Goal: Task Accomplishment & Management: Manage account settings

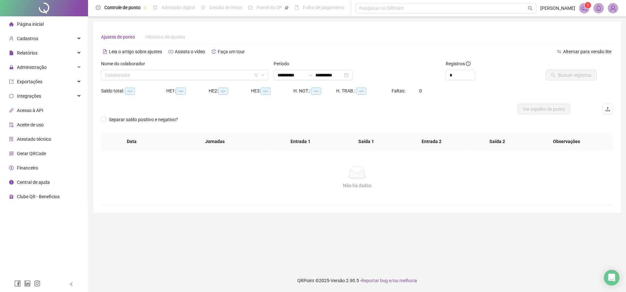
type input "**********"
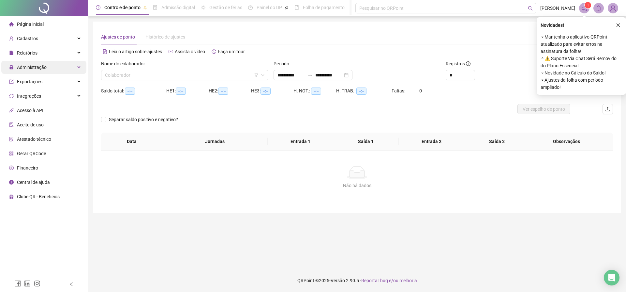
click at [79, 64] on div "Administração" at bounding box center [43, 67] width 85 height 13
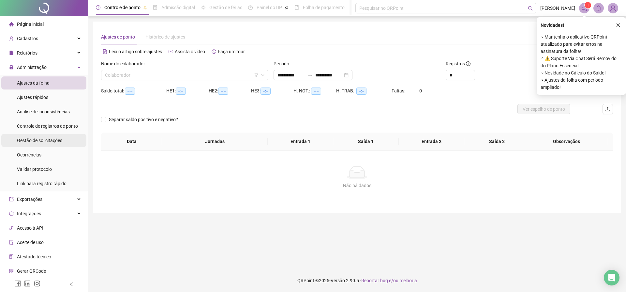
click at [40, 141] on span "Gestão de solicitações" at bounding box center [39, 140] width 45 height 5
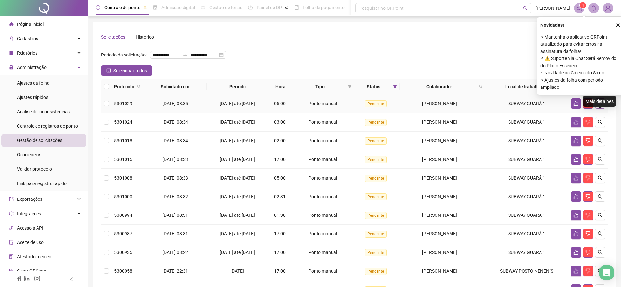
click at [599, 106] on icon "search" at bounding box center [600, 103] width 5 height 5
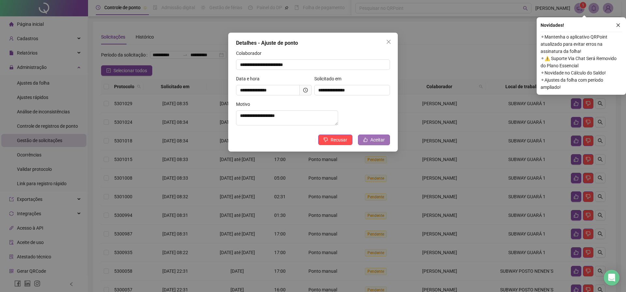
click at [369, 145] on button "Aceitar" at bounding box center [374, 139] width 32 height 10
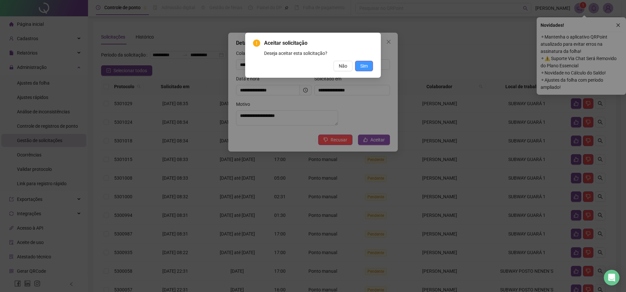
click at [361, 68] on span "Sim" at bounding box center [363, 65] width 7 height 7
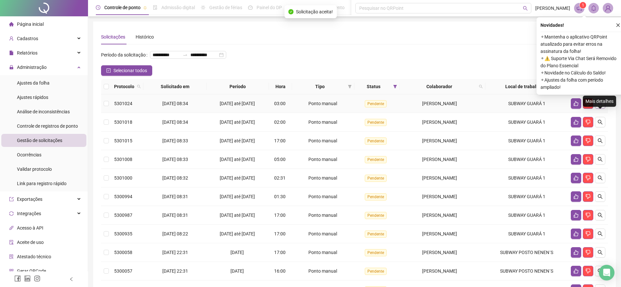
click at [599, 106] on icon "search" at bounding box center [600, 103] width 5 height 5
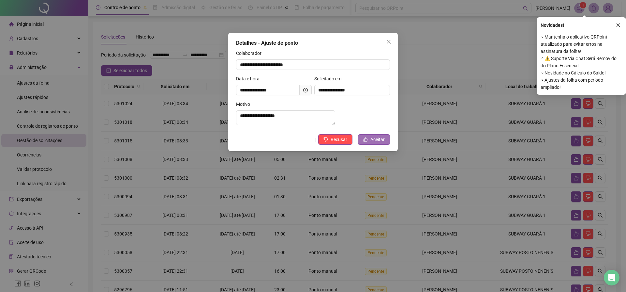
click at [369, 144] on button "Aceitar" at bounding box center [374, 139] width 32 height 10
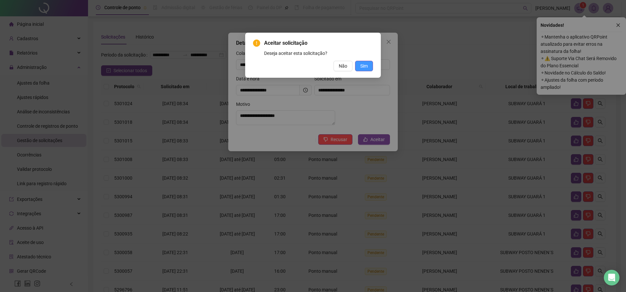
click at [367, 65] on span "Sim" at bounding box center [363, 65] width 7 height 7
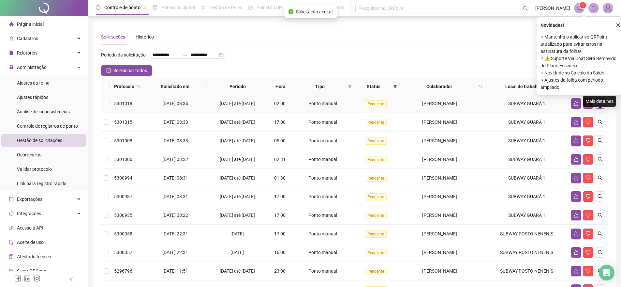
click at [601, 106] on icon "search" at bounding box center [600, 103] width 5 height 5
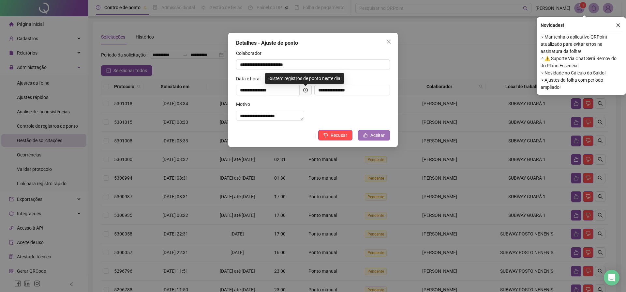
click at [376, 139] on span "Aceitar" at bounding box center [377, 134] width 14 height 7
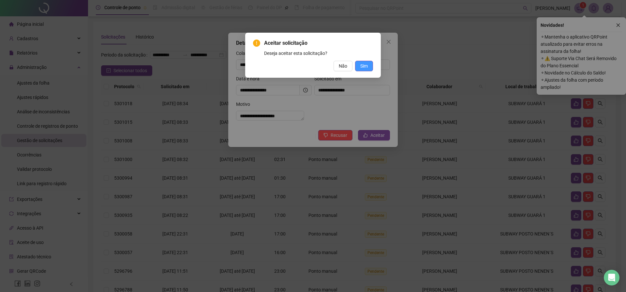
click at [356, 69] on button "Sim" at bounding box center [364, 66] width 18 height 10
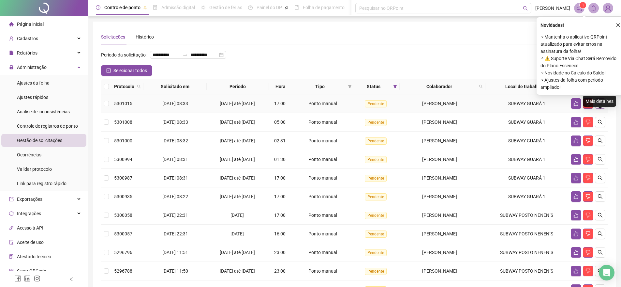
click at [600, 106] on icon "search" at bounding box center [600, 103] width 5 height 5
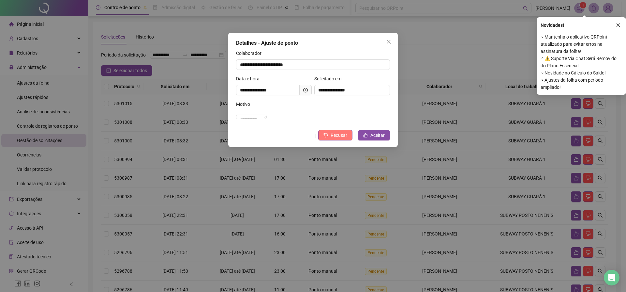
click at [330, 140] on button "Recusar" at bounding box center [335, 135] width 34 height 10
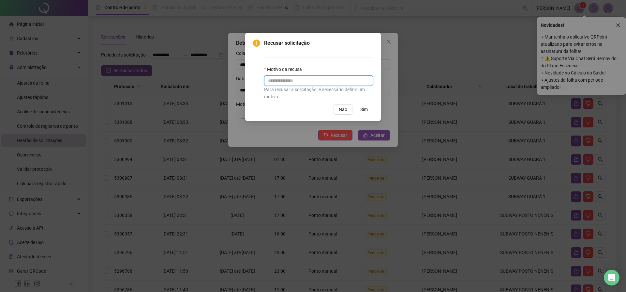
click at [289, 82] on input "text" at bounding box center [318, 80] width 109 height 10
type input "**********"
click at [361, 109] on span "Sim" at bounding box center [363, 109] width 7 height 7
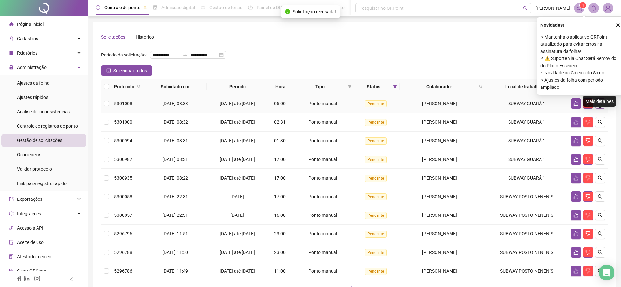
click at [597, 109] on button "button" at bounding box center [600, 103] width 10 height 10
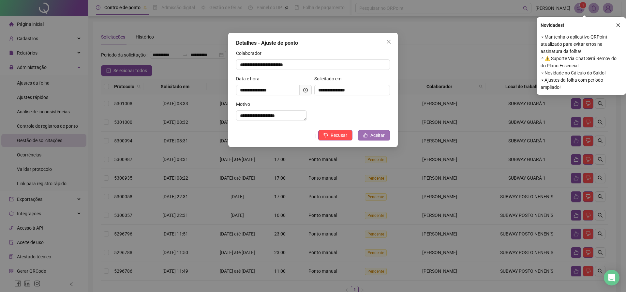
click at [380, 139] on span "Aceitar" at bounding box center [377, 134] width 14 height 7
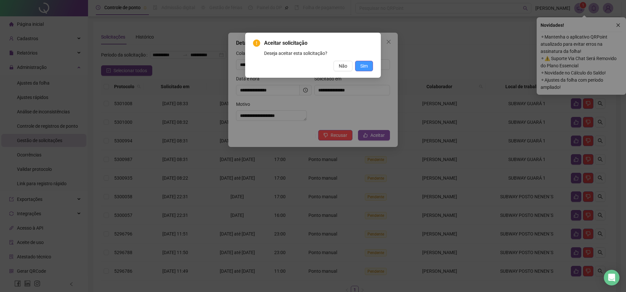
click at [361, 62] on button "Sim" at bounding box center [364, 66] width 18 height 10
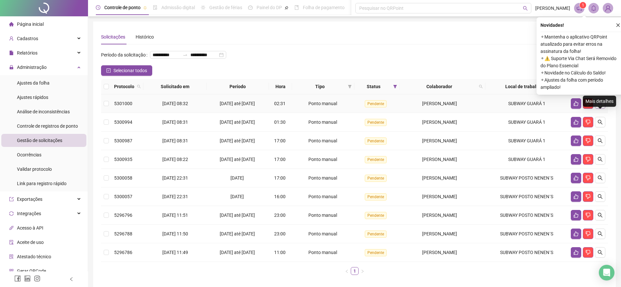
click at [599, 106] on icon "search" at bounding box center [600, 103] width 5 height 5
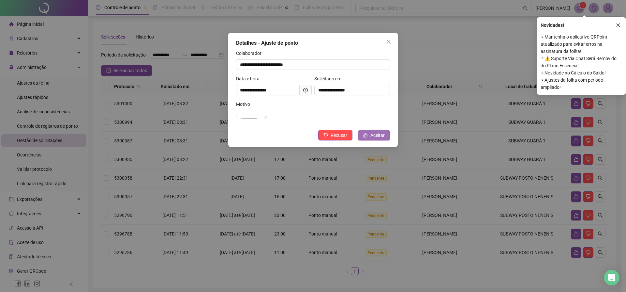
click at [380, 139] on span "Aceitar" at bounding box center [377, 134] width 14 height 7
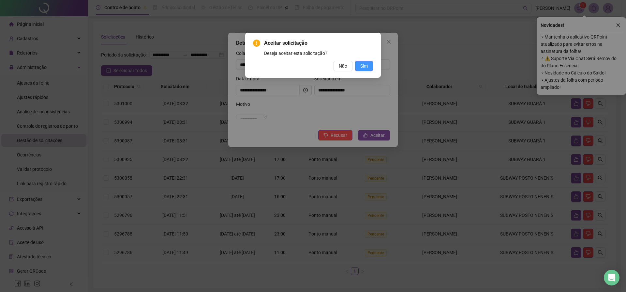
click at [358, 66] on button "Sim" at bounding box center [364, 66] width 18 height 10
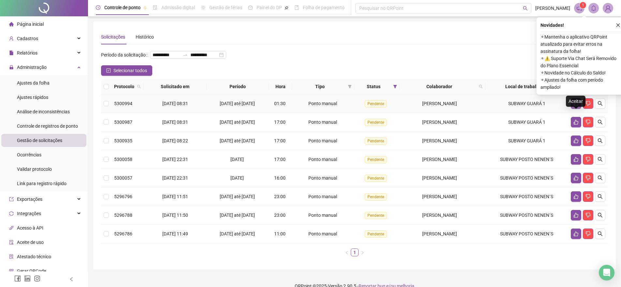
click at [574, 106] on icon "like" at bounding box center [576, 103] width 5 height 5
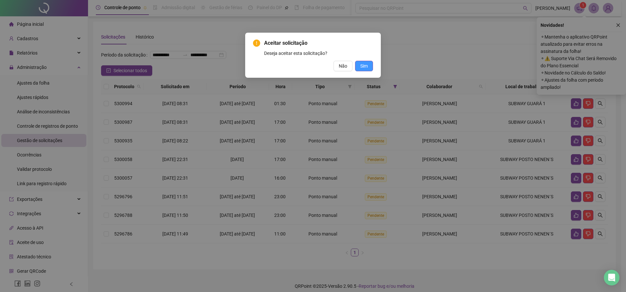
click at [360, 63] on button "Sim" at bounding box center [364, 66] width 18 height 10
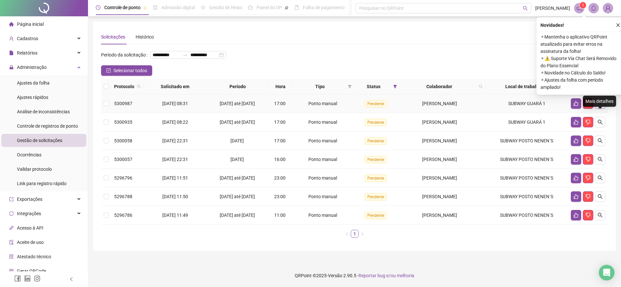
click at [602, 106] on icon "search" at bounding box center [600, 103] width 5 height 5
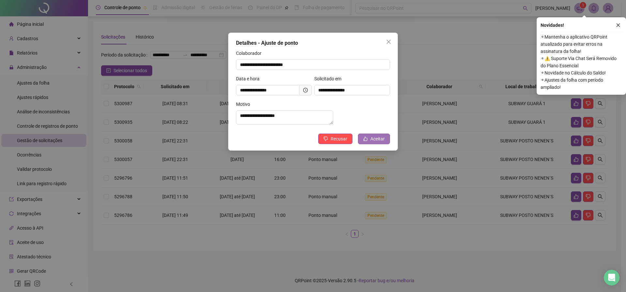
click at [380, 142] on span "Aceitar" at bounding box center [377, 138] width 14 height 7
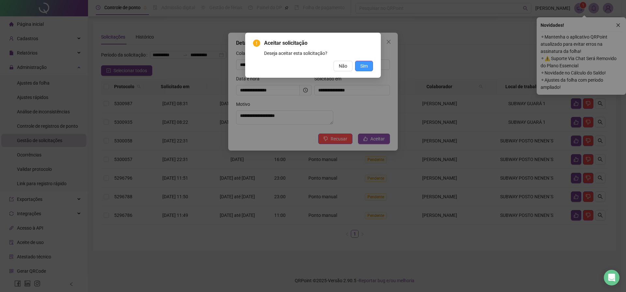
click at [365, 68] on span "Sim" at bounding box center [363, 65] width 7 height 7
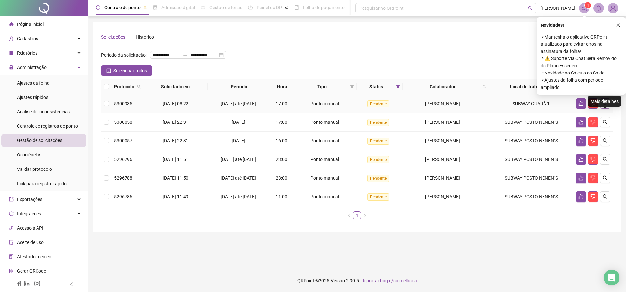
click at [606, 106] on icon "search" at bounding box center [605, 103] width 5 height 5
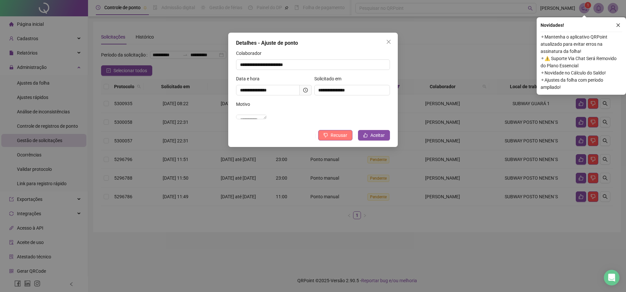
click at [337, 139] on span "Recusar" at bounding box center [339, 134] width 17 height 7
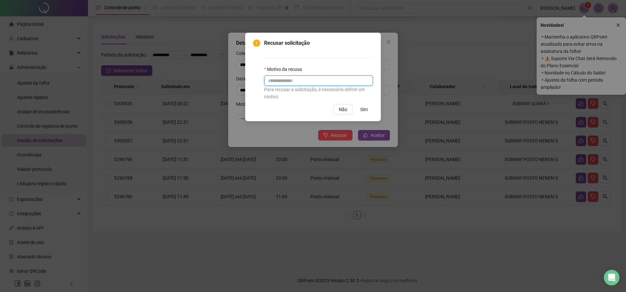
click at [305, 82] on input "text" at bounding box center [318, 80] width 109 height 10
type input "**********"
click at [361, 109] on span "Sim" at bounding box center [363, 109] width 7 height 7
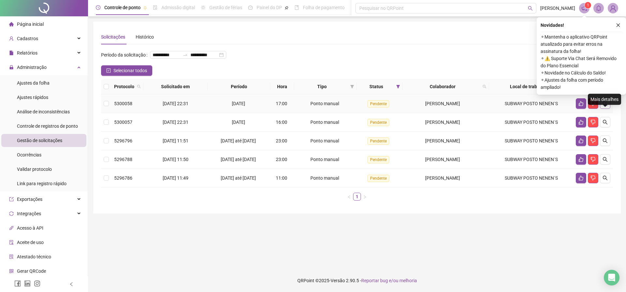
click at [607, 106] on icon "search" at bounding box center [605, 103] width 5 height 5
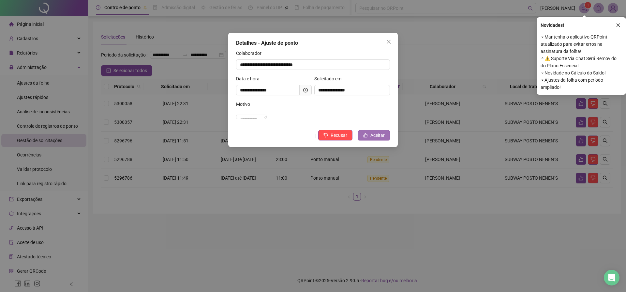
click at [369, 140] on button "Aceitar" at bounding box center [374, 135] width 32 height 10
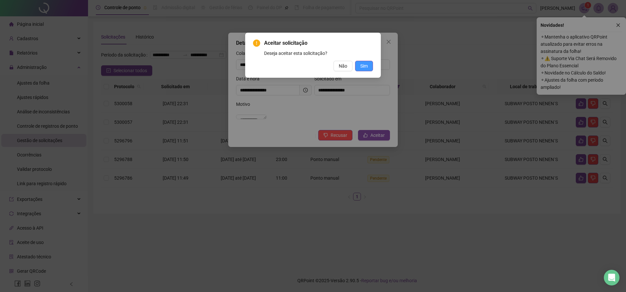
click at [358, 64] on button "Sim" at bounding box center [364, 66] width 18 height 10
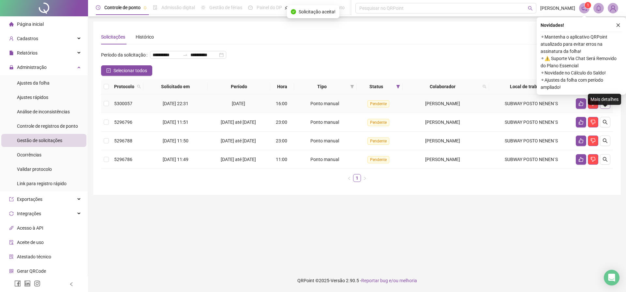
click at [607, 106] on icon "search" at bounding box center [605, 103] width 5 height 5
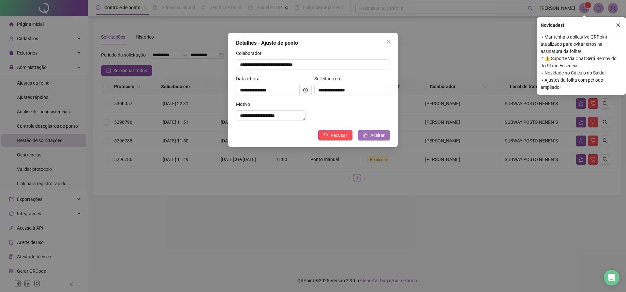
click at [376, 139] on span "Aceitar" at bounding box center [377, 134] width 14 height 7
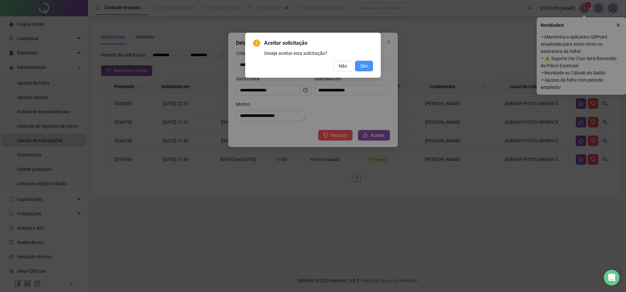
click at [364, 68] on span "Sim" at bounding box center [363, 65] width 7 height 7
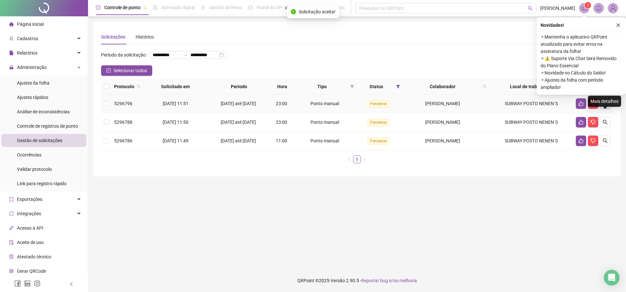
click at [606, 106] on icon "search" at bounding box center [605, 103] width 5 height 5
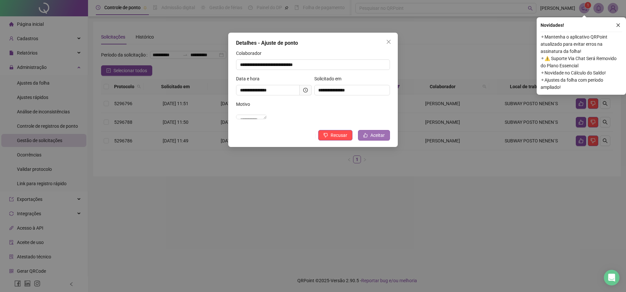
click at [379, 140] on button "Aceitar" at bounding box center [374, 135] width 32 height 10
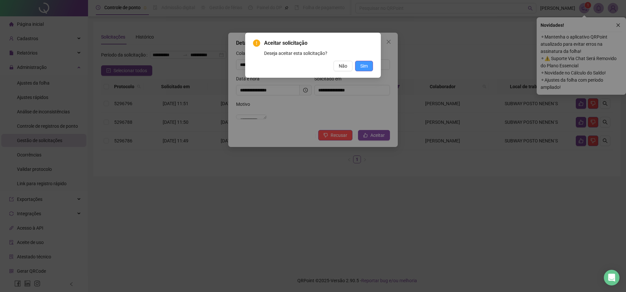
click at [364, 68] on span "Sim" at bounding box center [363, 65] width 7 height 7
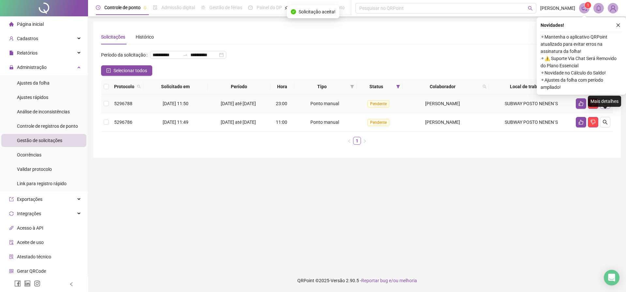
click at [604, 106] on icon "search" at bounding box center [605, 103] width 5 height 5
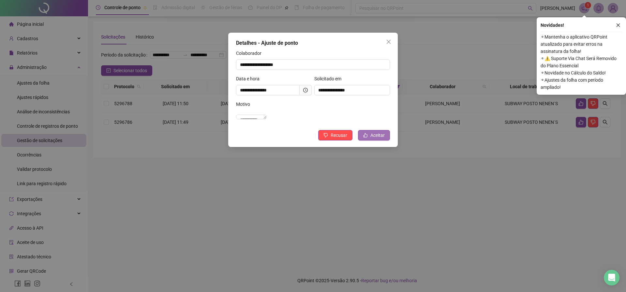
click at [379, 139] on span "Aceitar" at bounding box center [377, 134] width 14 height 7
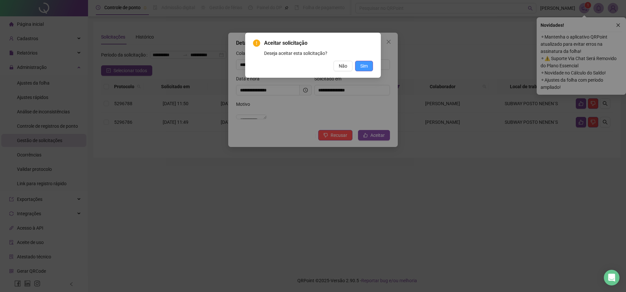
click at [367, 68] on span "Sim" at bounding box center [363, 65] width 7 height 7
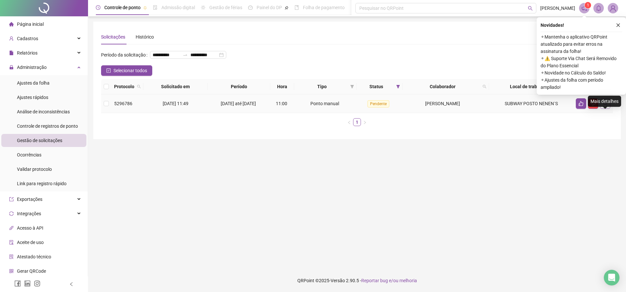
click at [603, 106] on icon "search" at bounding box center [605, 103] width 5 height 5
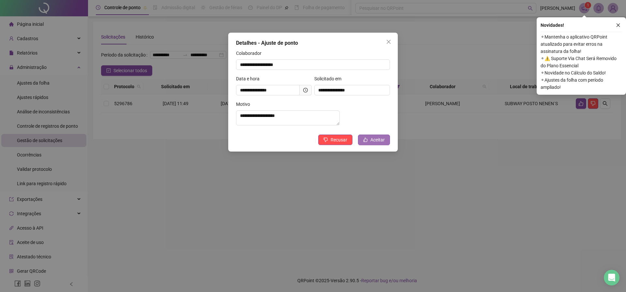
click at [376, 143] on span "Aceitar" at bounding box center [377, 139] width 14 height 7
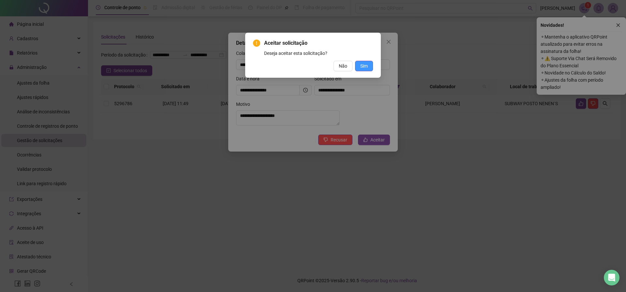
click at [364, 66] on span "Sim" at bounding box center [363, 65] width 7 height 7
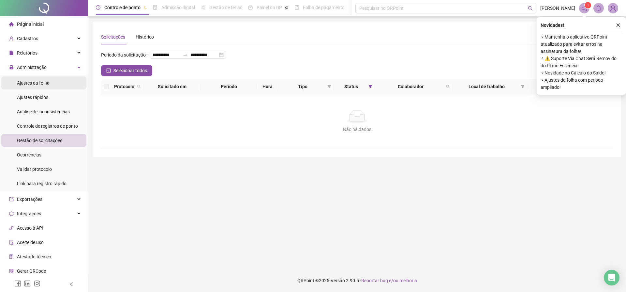
click at [45, 82] on span "Ajustes da folha" at bounding box center [33, 82] width 33 height 5
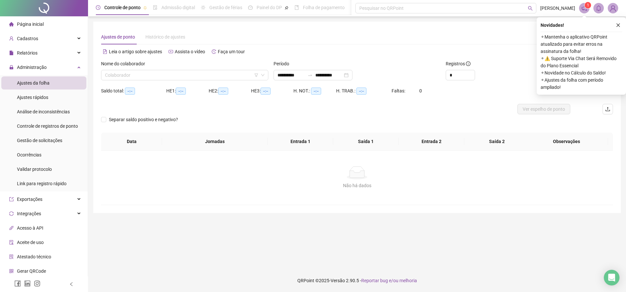
type input "**********"
